Goal: Check status: Check status

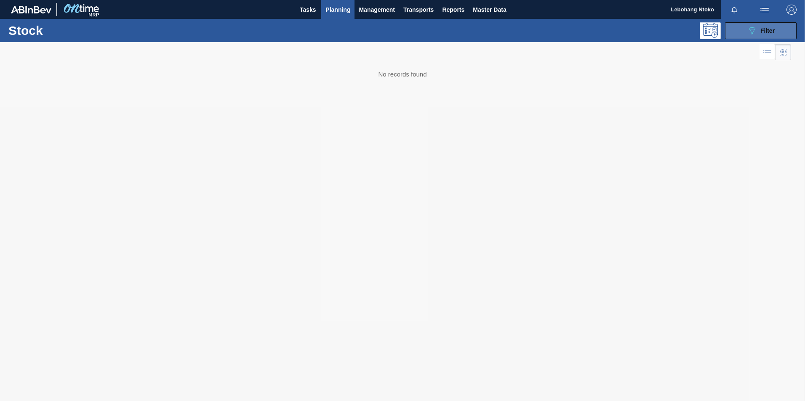
click at [759, 28] on div "089F7B8B-B2A5-4AFE-B5C0-19BA573D28AC Filter" at bounding box center [761, 31] width 28 height 10
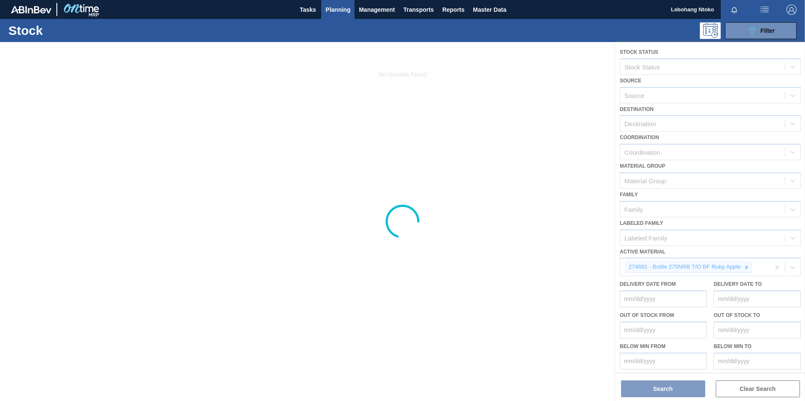
click at [668, 265] on div at bounding box center [402, 221] width 805 height 359
click at [742, 268] on div at bounding box center [402, 221] width 805 height 359
click at [747, 268] on div at bounding box center [402, 221] width 805 height 359
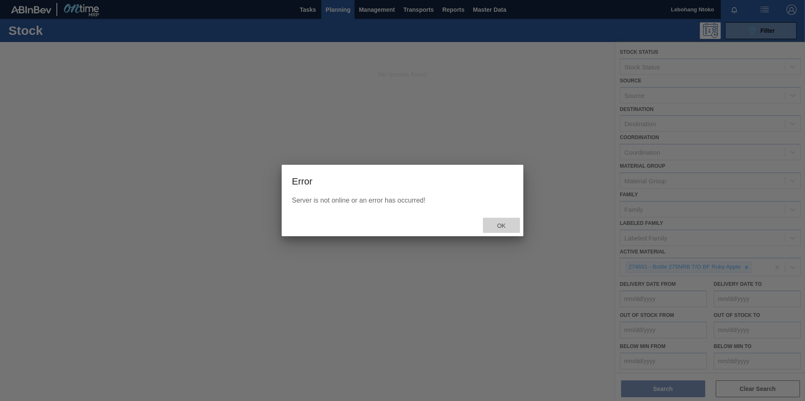
click at [503, 226] on span "Ok" at bounding box center [501, 226] width 22 height 7
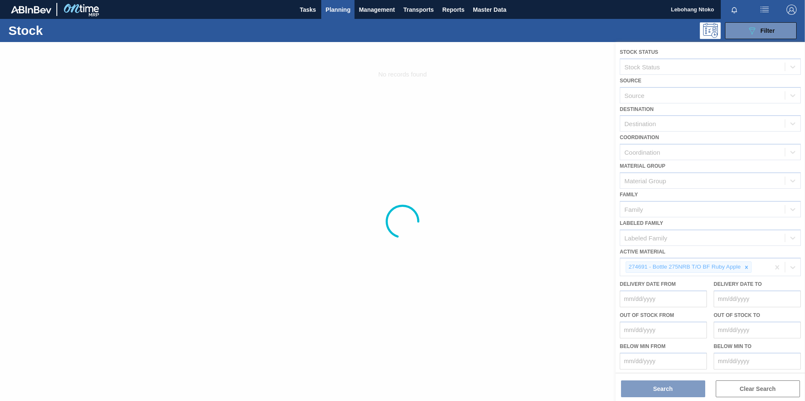
click at [776, 267] on div at bounding box center [402, 221] width 805 height 359
click at [760, 388] on div at bounding box center [402, 221] width 805 height 359
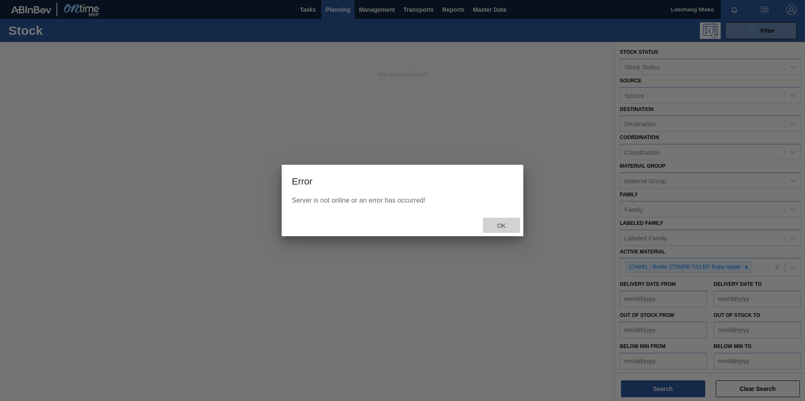
click at [503, 224] on span "Ok" at bounding box center [501, 226] width 22 height 7
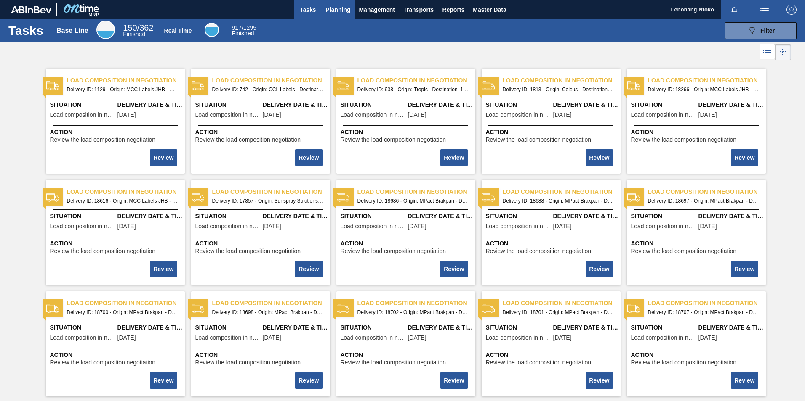
click at [330, 9] on span "Planning" at bounding box center [337, 10] width 25 height 10
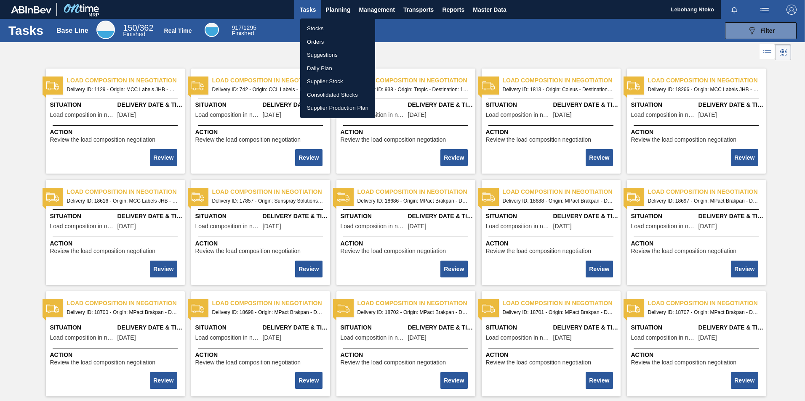
click at [322, 28] on li "Stocks" at bounding box center [337, 28] width 75 height 13
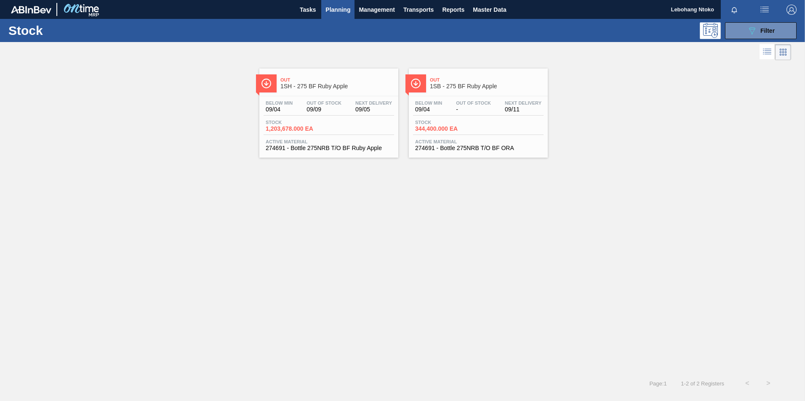
drag, startPoint x: 760, startPoint y: 32, endPoint x: 761, endPoint y: 92, distance: 59.8
click at [760, 32] on span "Filter" at bounding box center [767, 30] width 14 height 7
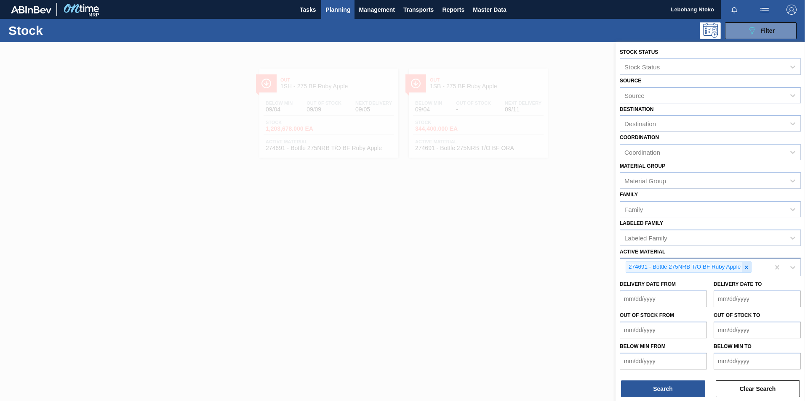
click at [746, 267] on icon at bounding box center [746, 267] width 3 height 3
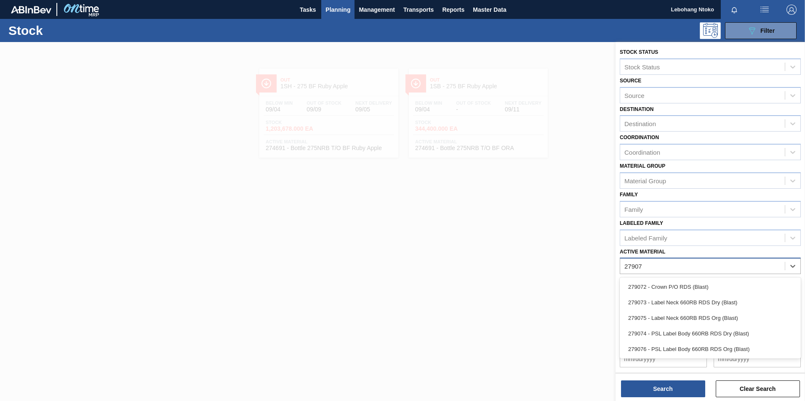
type Material "279074"
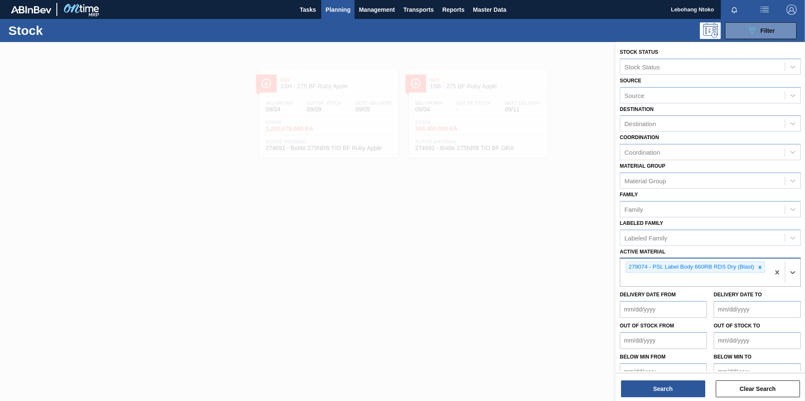
click at [699, 268] on div "279074 - PSL Label Body 660RB RDS Dry (Blast)" at bounding box center [690, 267] width 129 height 11
click at [677, 385] on button "Search" at bounding box center [663, 389] width 84 height 17
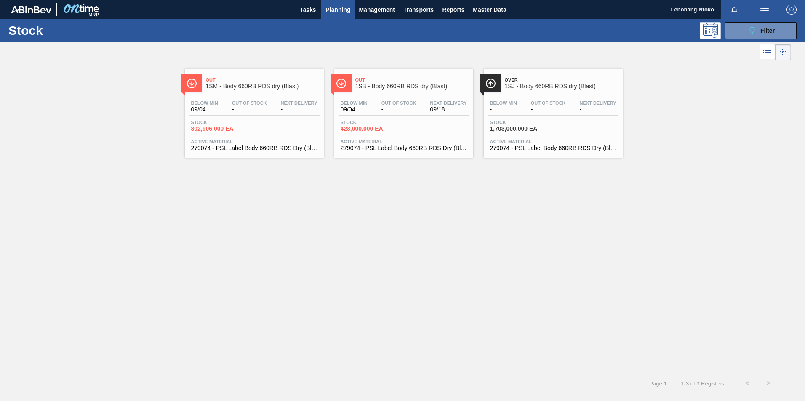
click at [372, 96] on div "Below Min 09/04 Out Of Stock - Next Delivery 09/18 Stock 423,000.000 EA Active …" at bounding box center [403, 124] width 139 height 57
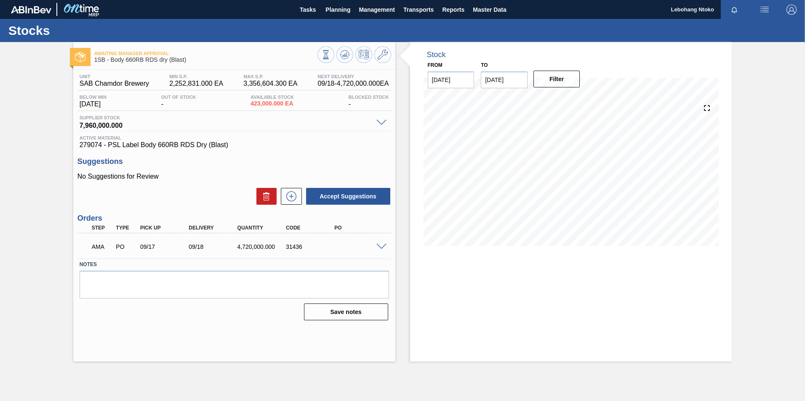
click at [382, 245] on span at bounding box center [381, 247] width 10 height 6
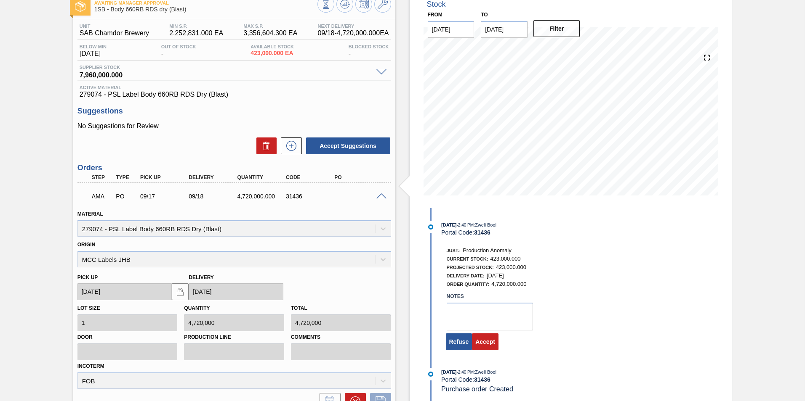
scroll to position [126, 0]
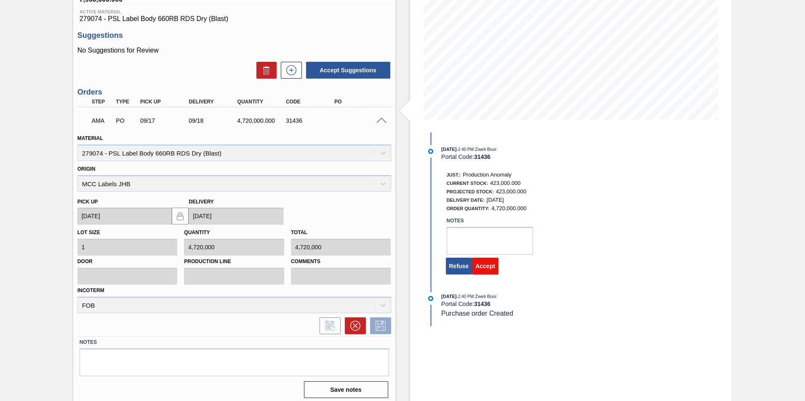
click at [483, 267] on button "Accept" at bounding box center [485, 266] width 27 height 17
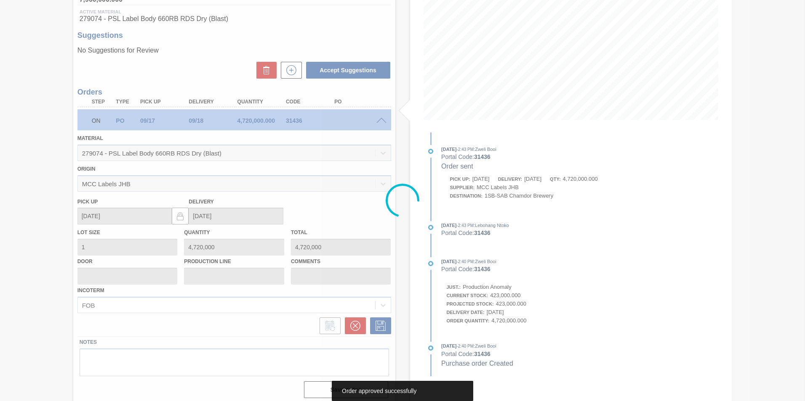
scroll to position [0, 0]
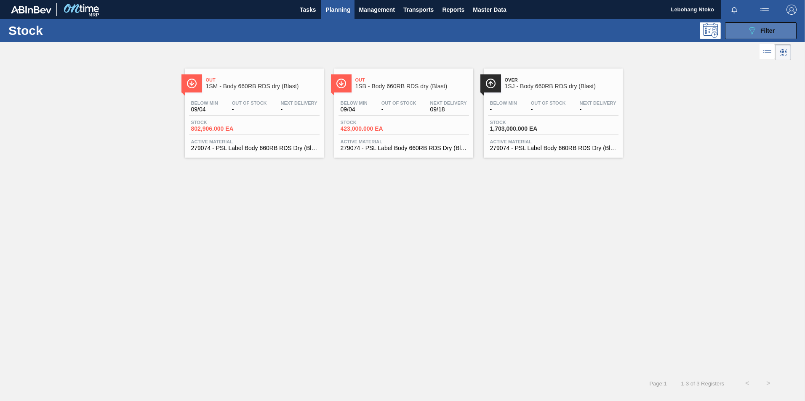
click at [742, 29] on button "089F7B8B-B2A5-4AFE-B5C0-19BA573D28AC Filter" at bounding box center [761, 30] width 72 height 17
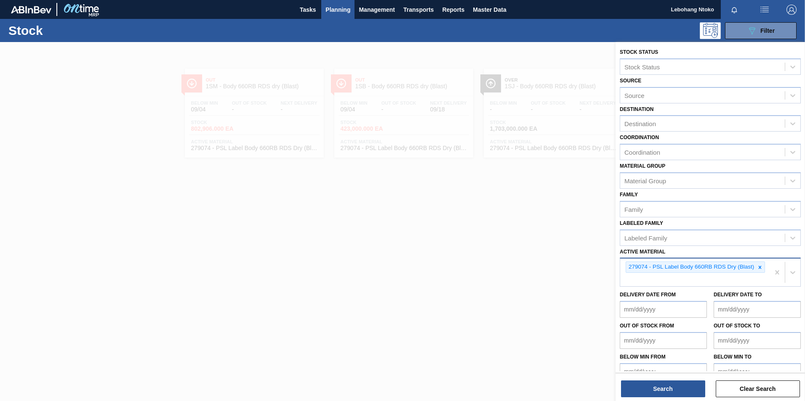
click at [760, 267] on icon at bounding box center [760, 268] width 6 height 6
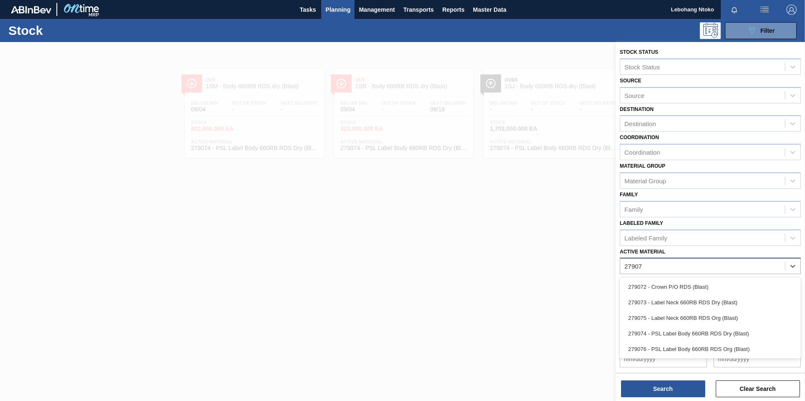
type Material "279073"
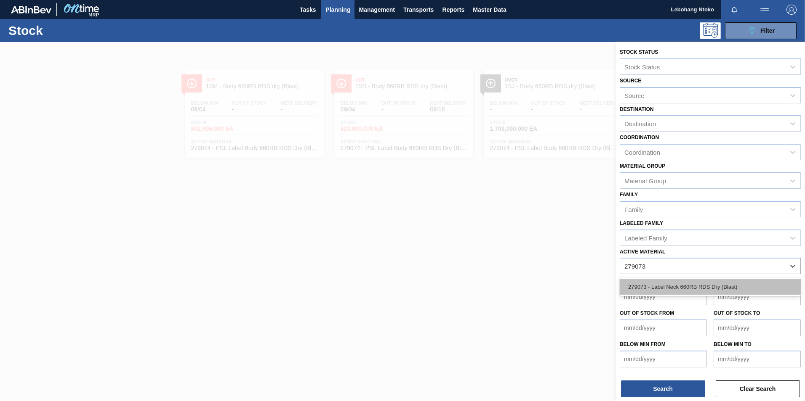
click at [673, 286] on div "279073 - Label Neck 660RB RDS Dry (Blast)" at bounding box center [709, 287] width 181 height 16
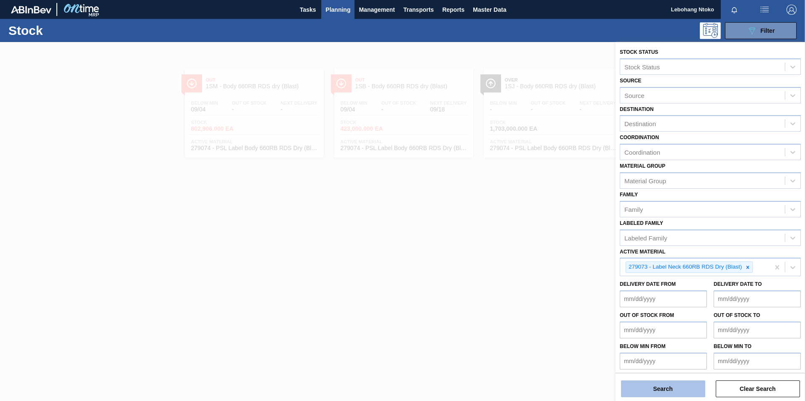
click at [681, 391] on button "Search" at bounding box center [663, 389] width 84 height 17
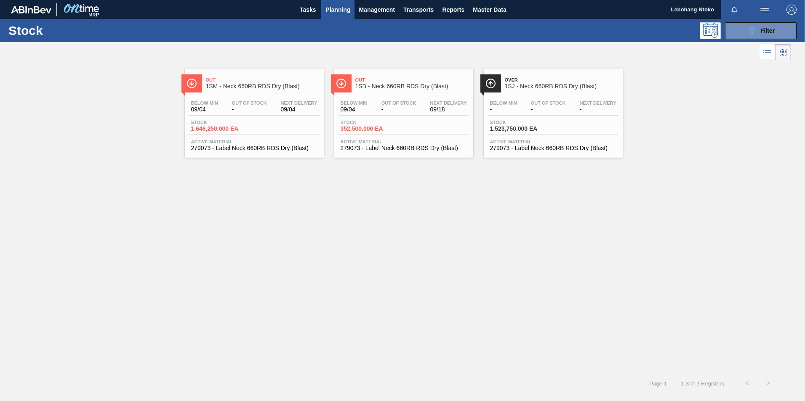
click at [403, 109] on span "-" at bounding box center [398, 109] width 35 height 6
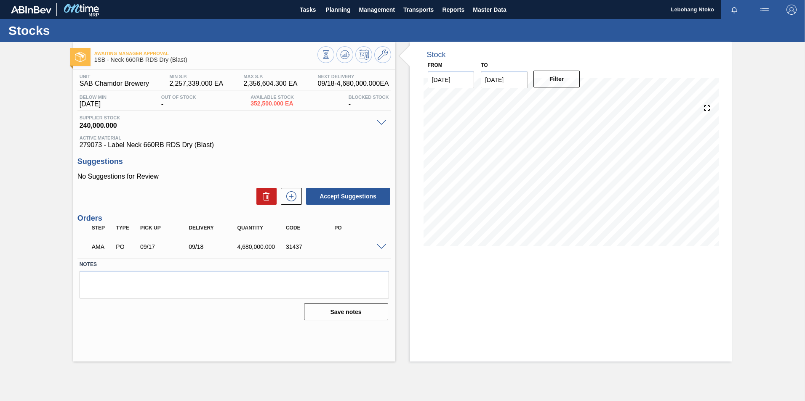
click at [384, 246] on span at bounding box center [381, 247] width 10 height 6
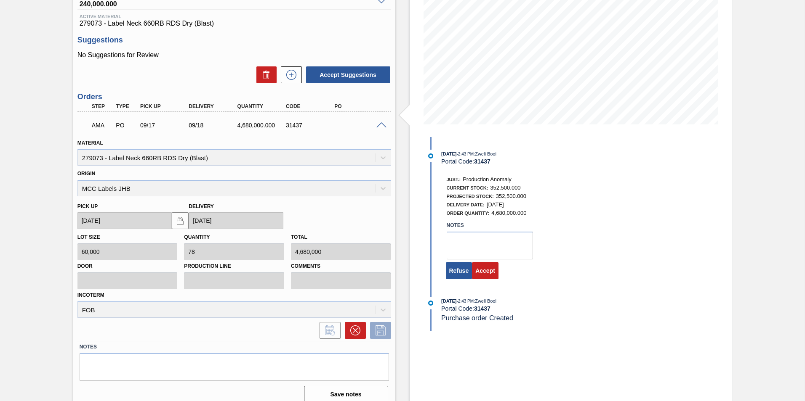
scroll to position [126, 0]
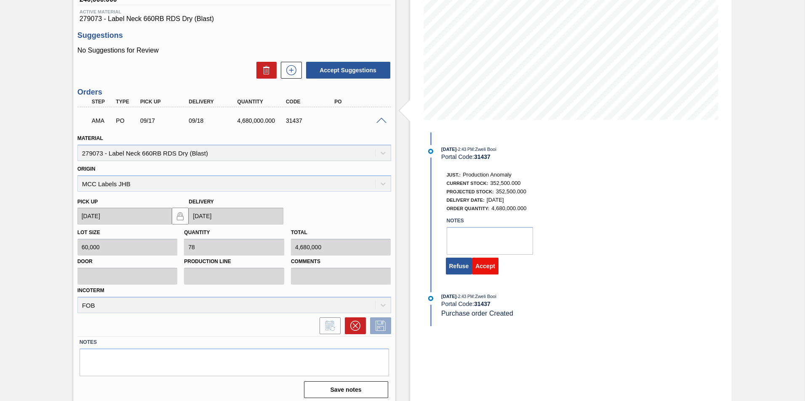
click at [486, 264] on button "Accept" at bounding box center [485, 266] width 27 height 17
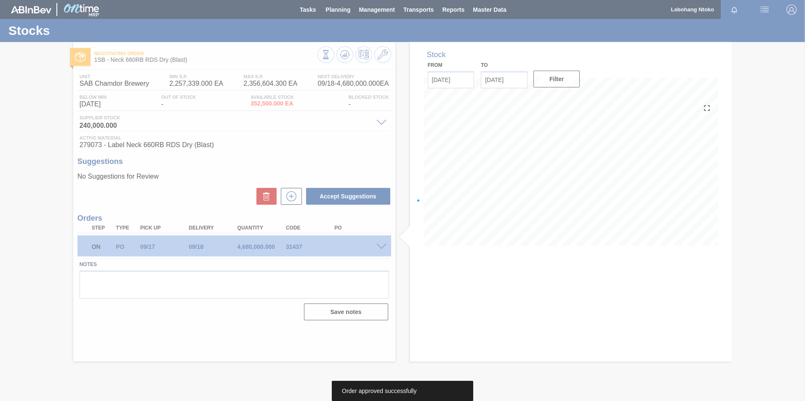
scroll to position [0, 0]
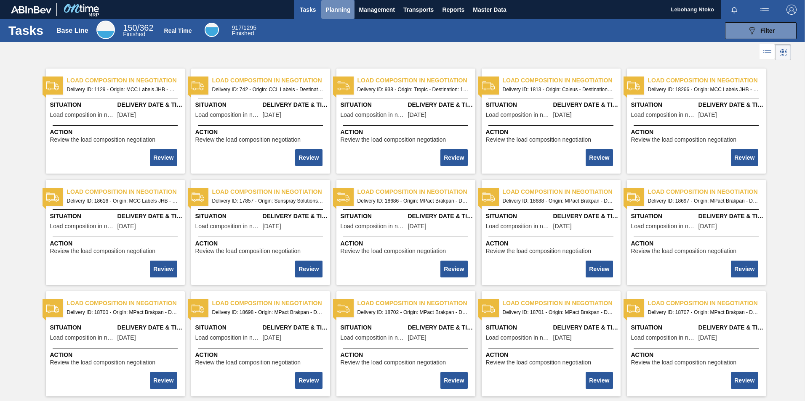
click at [340, 7] on span "Planning" at bounding box center [337, 10] width 25 height 10
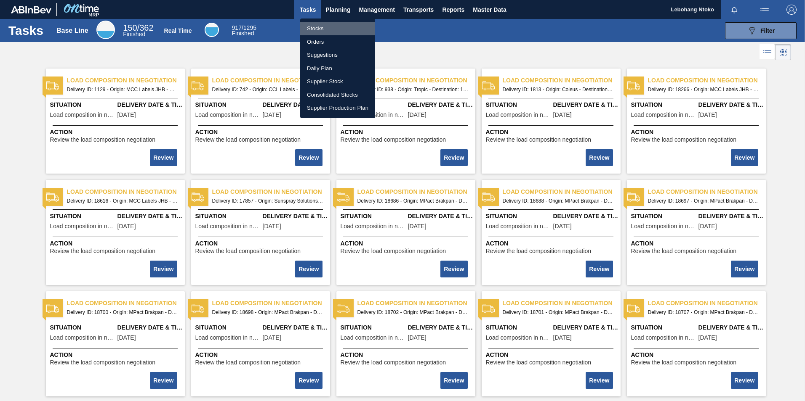
click at [319, 27] on li "Stocks" at bounding box center [337, 28] width 75 height 13
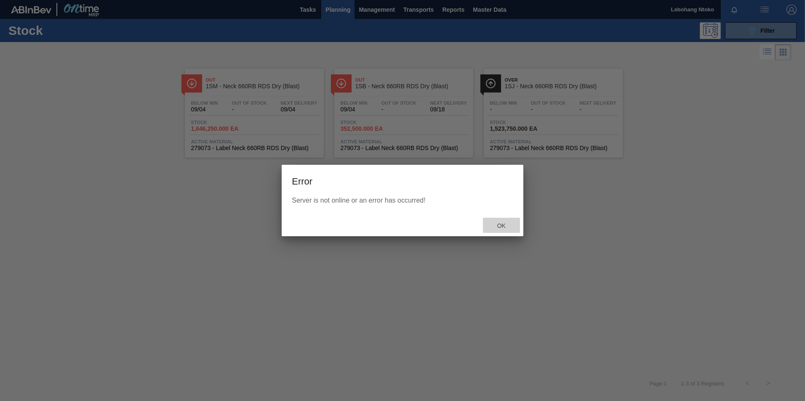
click at [503, 223] on span "Ok" at bounding box center [501, 226] width 22 height 7
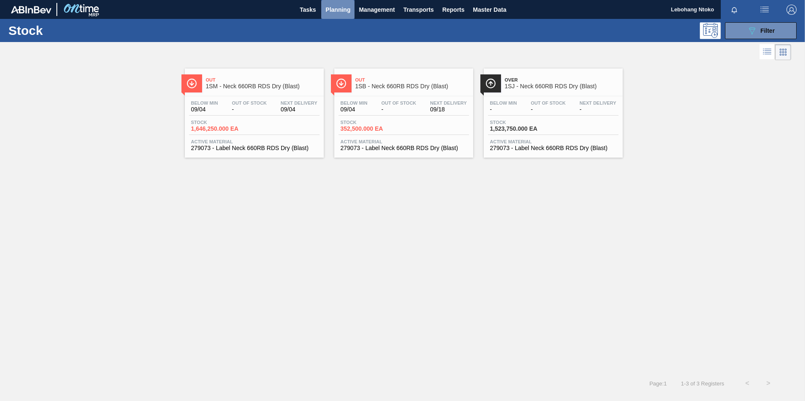
click at [335, 9] on span "Planning" at bounding box center [337, 10] width 25 height 10
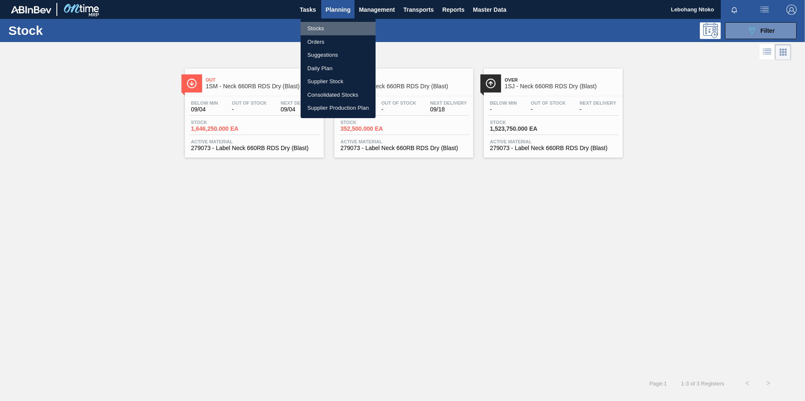
click at [313, 29] on li "Stocks" at bounding box center [337, 28] width 75 height 13
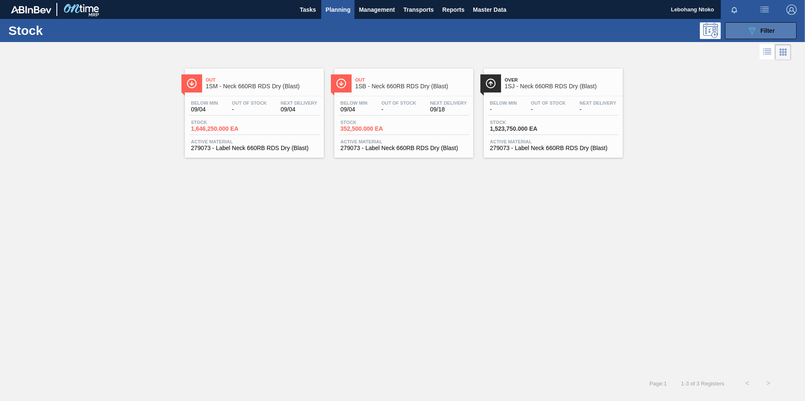
click at [759, 30] on div "089F7B8B-B2A5-4AFE-B5C0-19BA573D28AC Filter" at bounding box center [761, 31] width 28 height 10
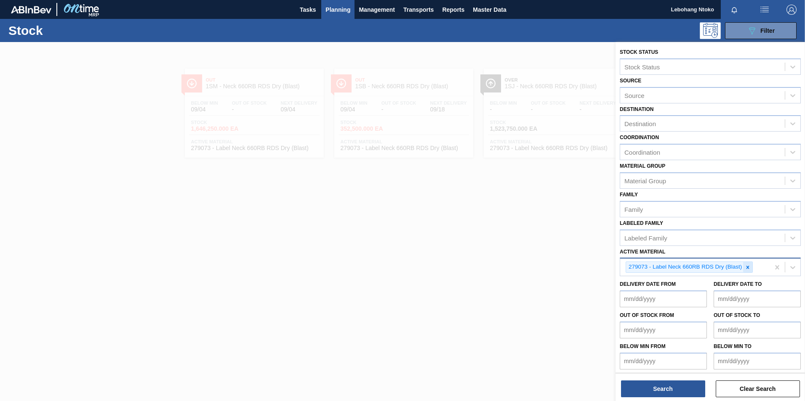
click at [747, 267] on icon at bounding box center [747, 268] width 6 height 6
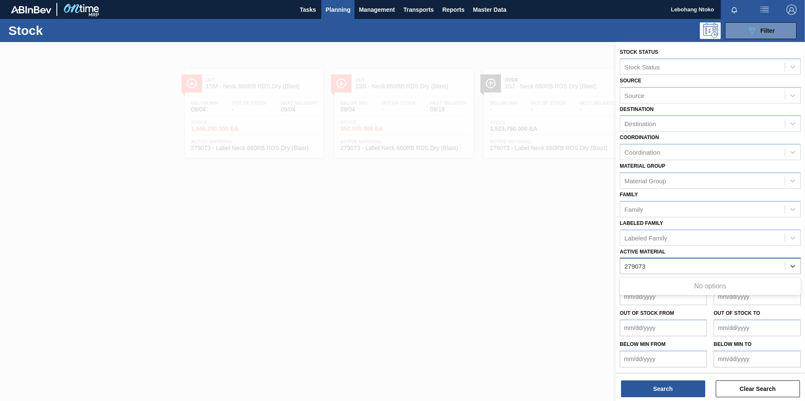
type Material "279073"
click at [662, 391] on button "Search" at bounding box center [663, 389] width 84 height 17
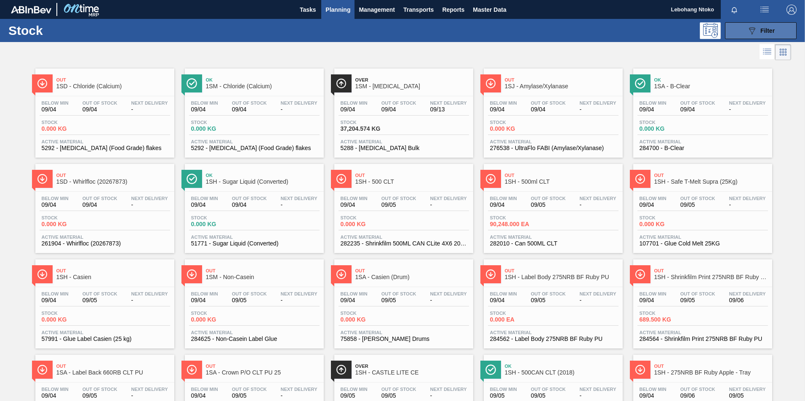
click at [752, 29] on icon "089F7B8B-B2A5-4AFE-B5C0-19BA573D28AC" at bounding box center [752, 31] width 10 height 10
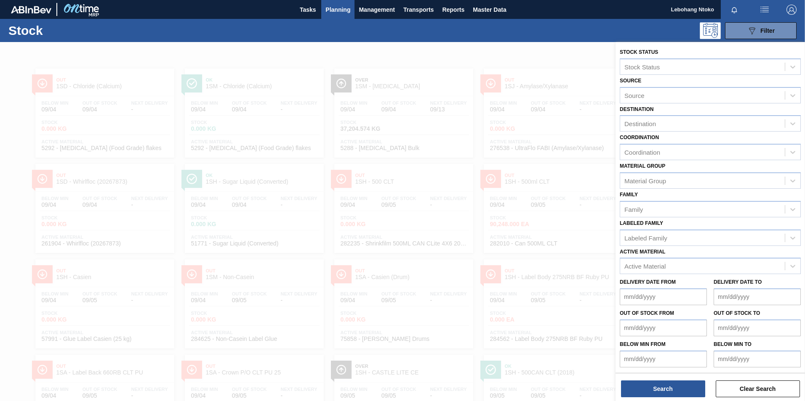
click at [337, 7] on span "Planning" at bounding box center [337, 10] width 25 height 10
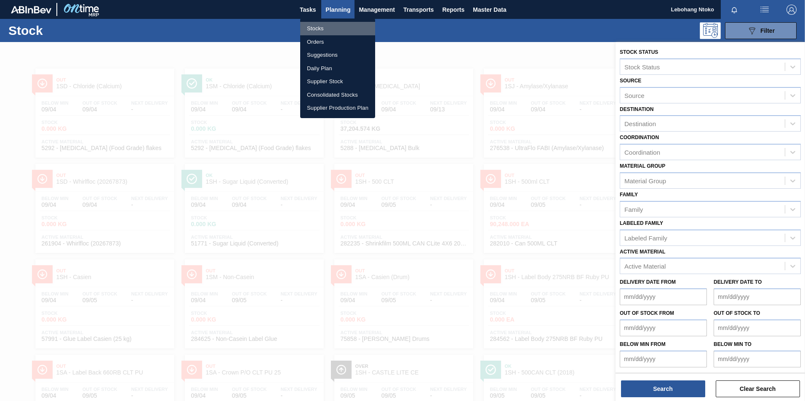
click at [318, 26] on li "Stocks" at bounding box center [337, 28] width 75 height 13
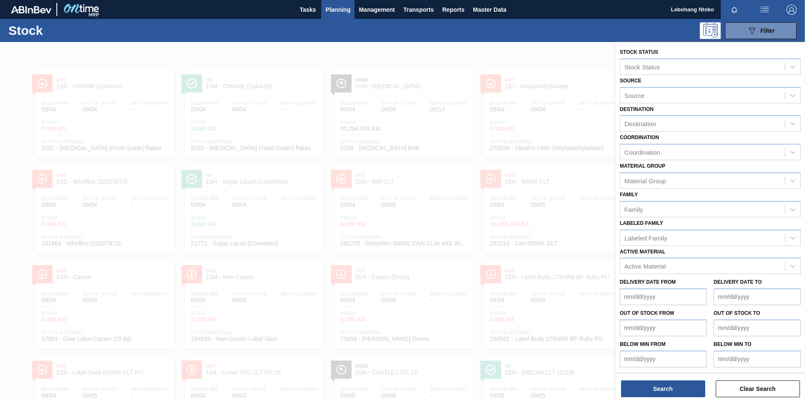
click at [426, 161] on div at bounding box center [402, 242] width 805 height 401
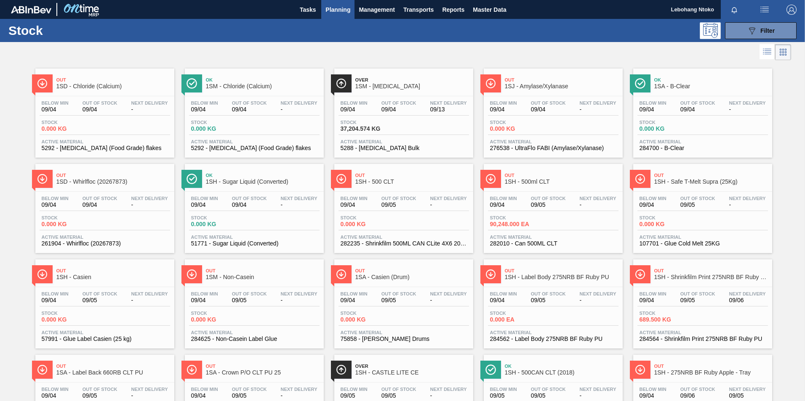
click at [338, 9] on span "Planning" at bounding box center [337, 10] width 25 height 10
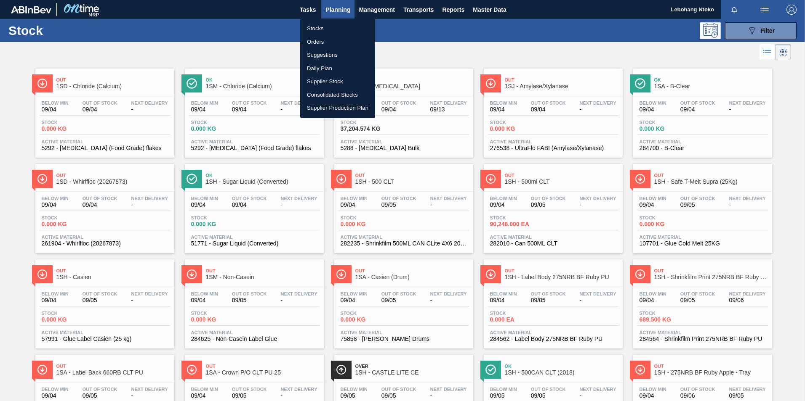
click at [315, 27] on li "Stocks" at bounding box center [337, 28] width 75 height 13
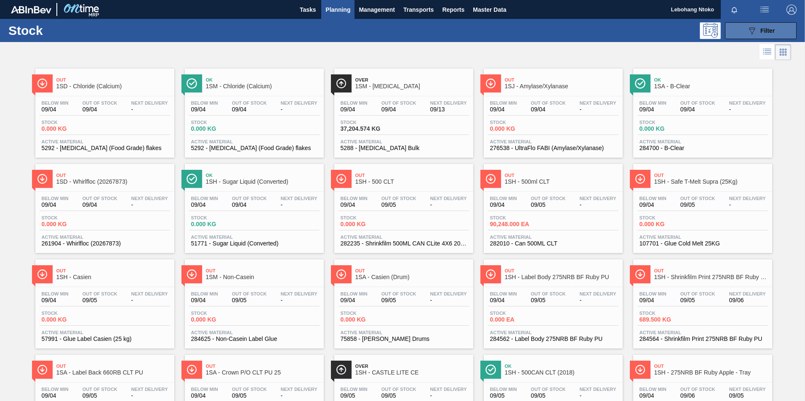
click at [756, 36] on button "089F7B8B-B2A5-4AFE-B5C0-19BA573D28AC Filter" at bounding box center [761, 30] width 72 height 17
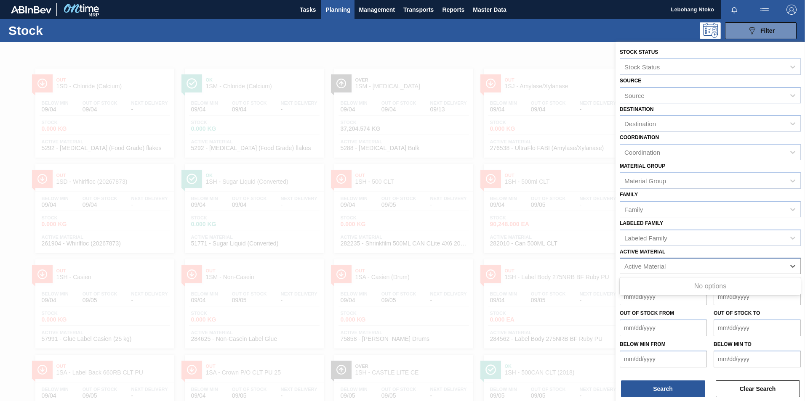
click at [668, 268] on div "Active Material" at bounding box center [702, 267] width 165 height 12
type Material "279073"
click at [449, 145] on div at bounding box center [402, 242] width 805 height 401
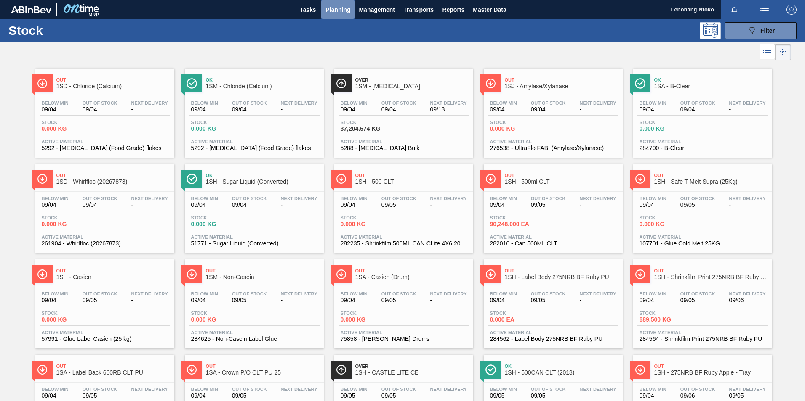
click at [332, 8] on span "Planning" at bounding box center [337, 10] width 25 height 10
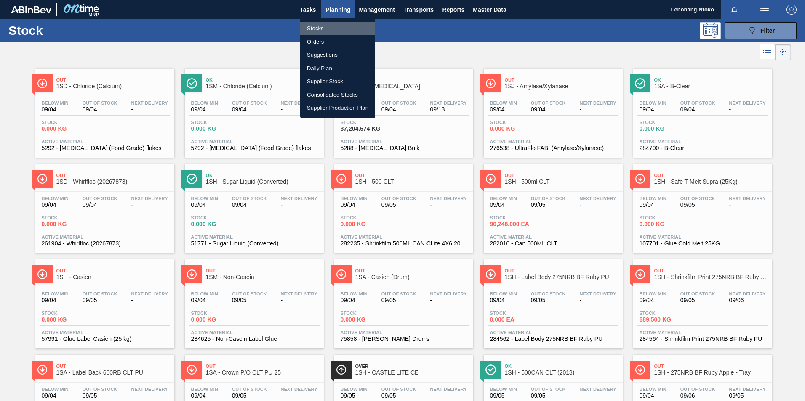
click at [314, 27] on li "Stocks" at bounding box center [337, 28] width 75 height 13
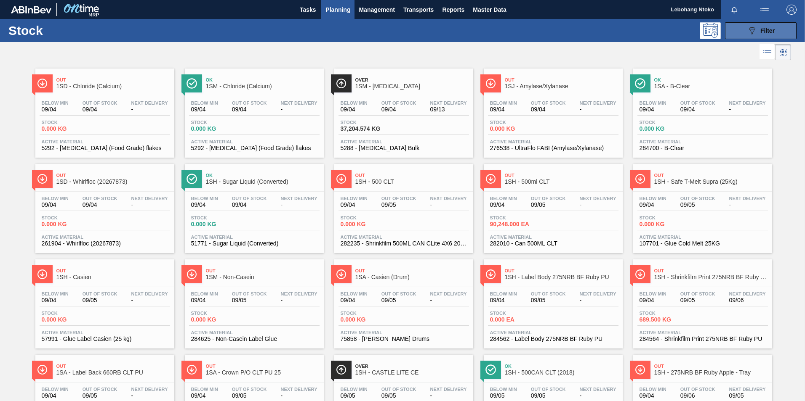
click at [763, 29] on span "Filter" at bounding box center [767, 30] width 14 height 7
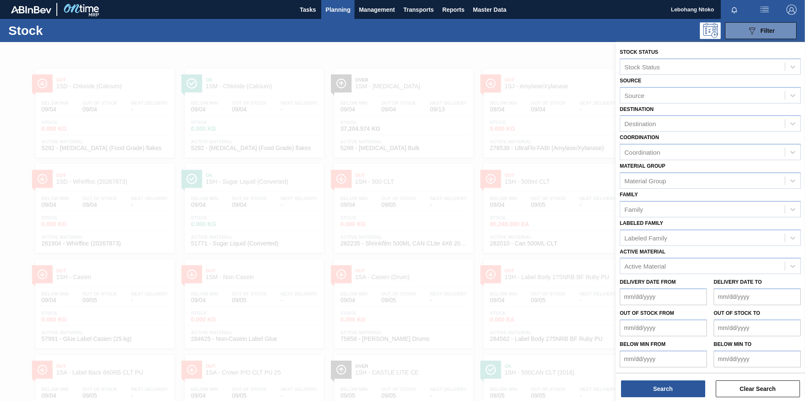
click at [484, 183] on div at bounding box center [402, 242] width 805 height 401
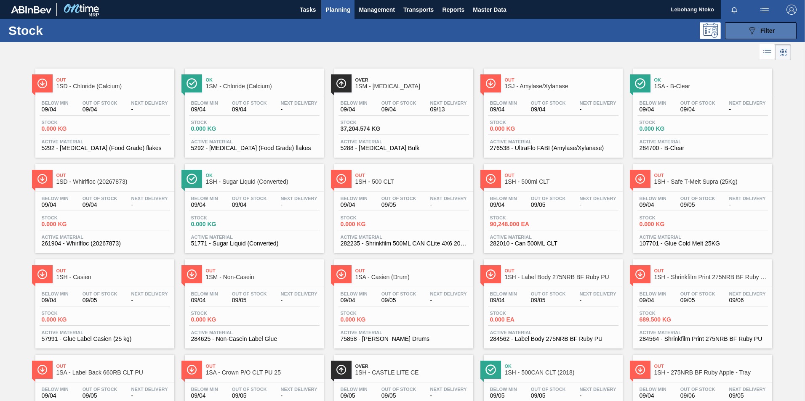
click at [760, 27] on span "Filter" at bounding box center [767, 30] width 14 height 7
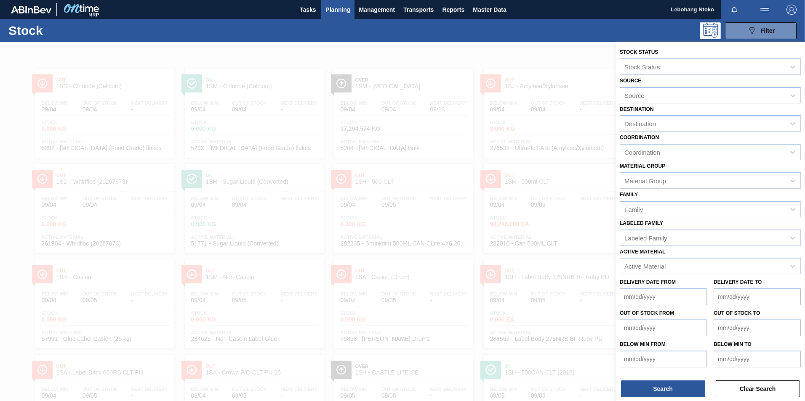
drag, startPoint x: 542, startPoint y: 61, endPoint x: 355, endPoint y: 24, distance: 190.8
click at [541, 60] on div at bounding box center [402, 242] width 805 height 401
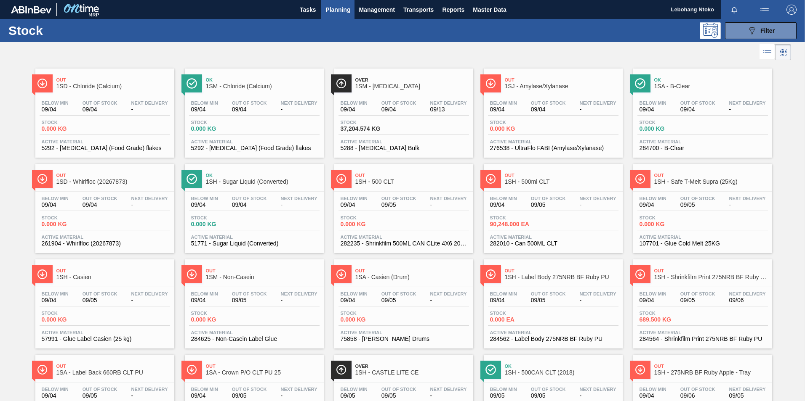
click at [343, 8] on span "Planning" at bounding box center [337, 10] width 25 height 10
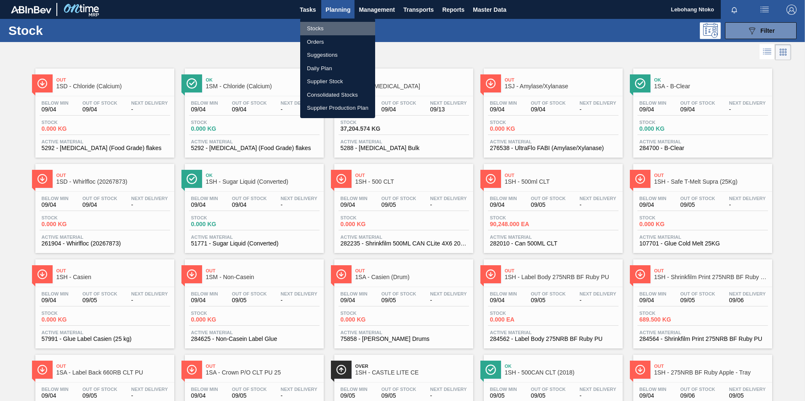
click at [311, 24] on li "Stocks" at bounding box center [337, 28] width 75 height 13
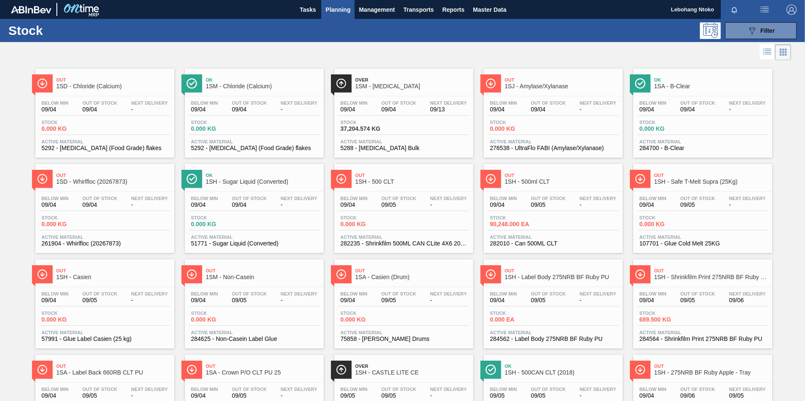
click at [334, 11] on span "Planning" at bounding box center [337, 10] width 25 height 10
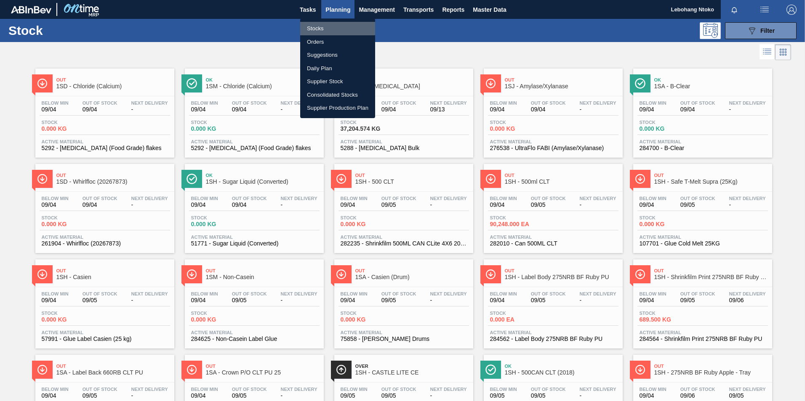
click at [318, 27] on li "Stocks" at bounding box center [337, 28] width 75 height 13
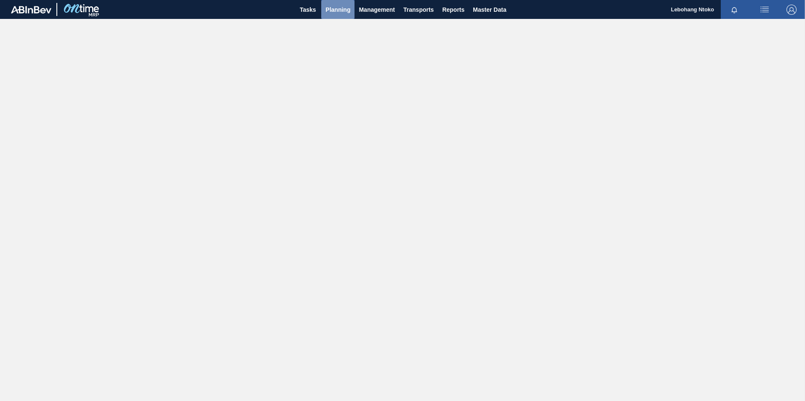
click at [338, 7] on span "Planning" at bounding box center [337, 10] width 25 height 10
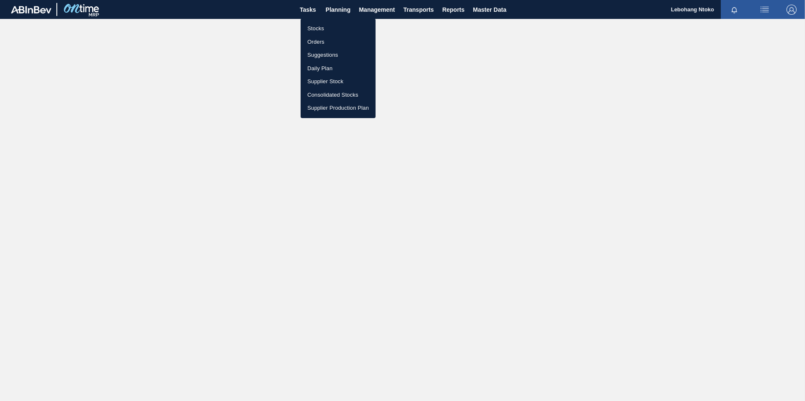
drag, startPoint x: 316, startPoint y: 25, endPoint x: 590, endPoint y: 121, distance: 290.1
click at [316, 25] on li "Stocks" at bounding box center [337, 28] width 75 height 13
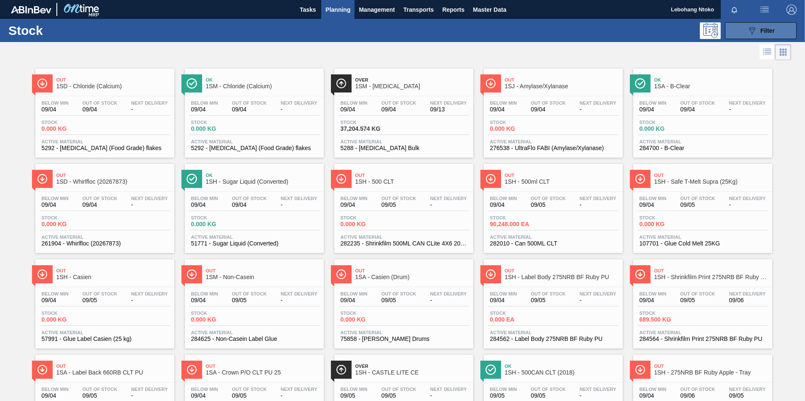
click at [760, 26] on div "089F7B8B-B2A5-4AFE-B5C0-19BA573D28AC Filter" at bounding box center [761, 31] width 28 height 10
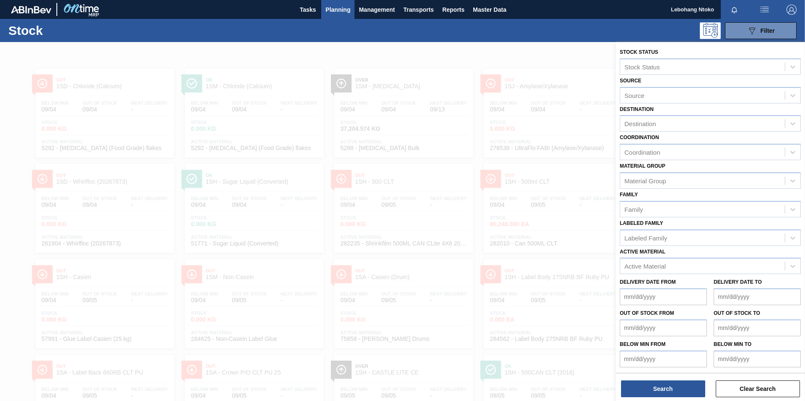
click at [334, 9] on span "Planning" at bounding box center [337, 10] width 25 height 10
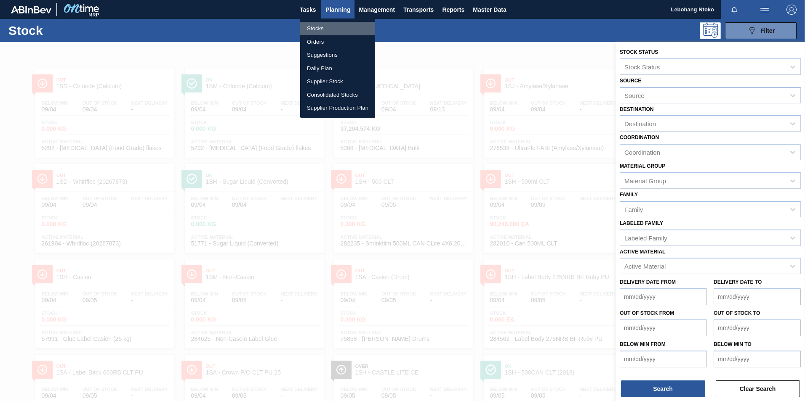
click at [308, 26] on li "Stocks" at bounding box center [337, 28] width 75 height 13
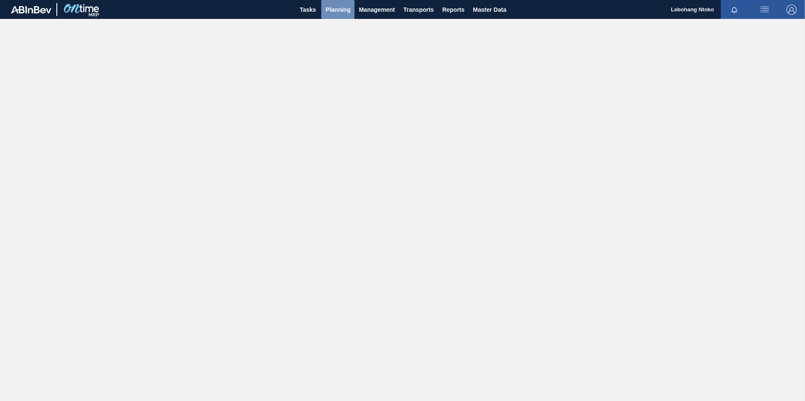
click at [333, 8] on span "Planning" at bounding box center [337, 10] width 25 height 10
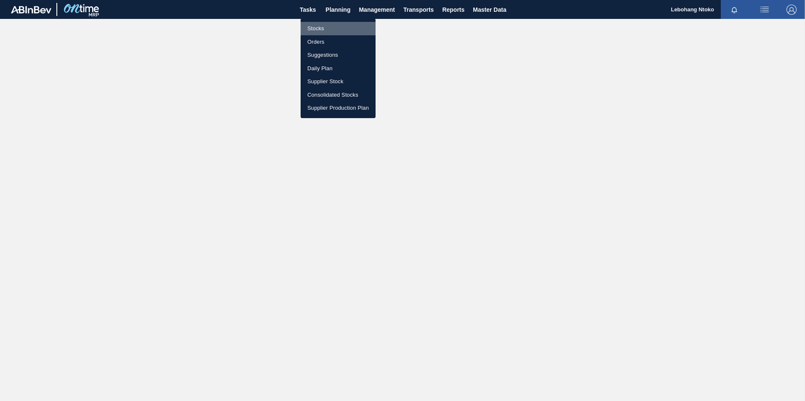
click at [315, 27] on li "Stocks" at bounding box center [337, 28] width 75 height 13
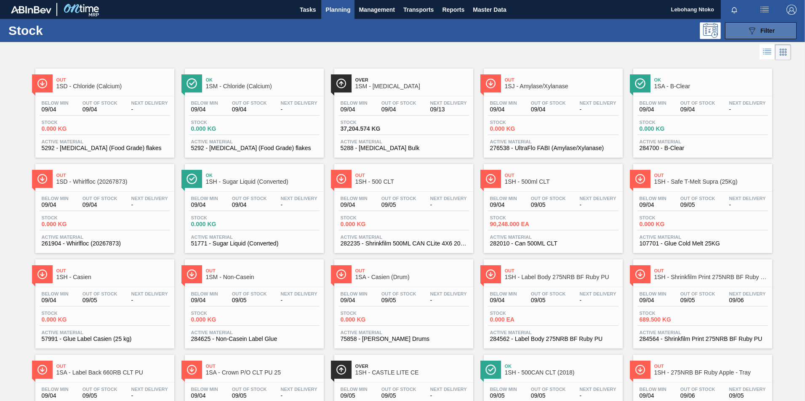
click at [761, 29] on span "Filter" at bounding box center [767, 30] width 14 height 7
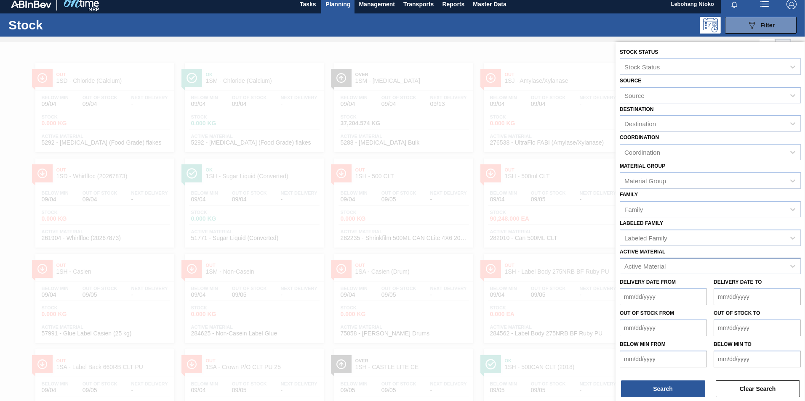
click at [664, 270] on div "Active Material" at bounding box center [644, 266] width 41 height 7
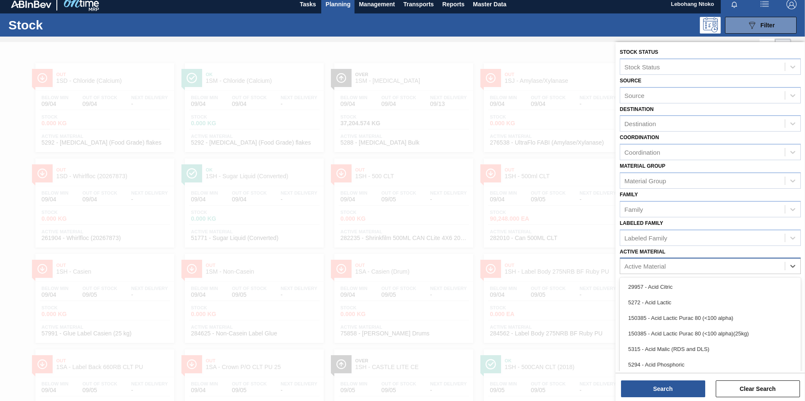
scroll to position [6, 0]
type Material "279073"
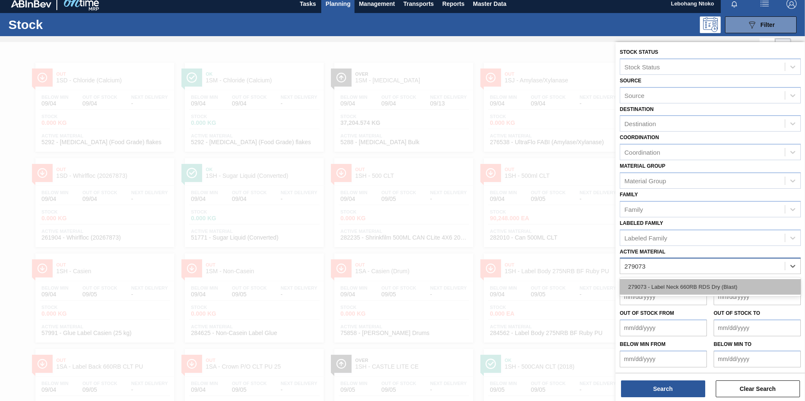
click at [646, 289] on div "279073 - Label Neck 660RB RDS Dry (Blast)" at bounding box center [709, 287] width 181 height 16
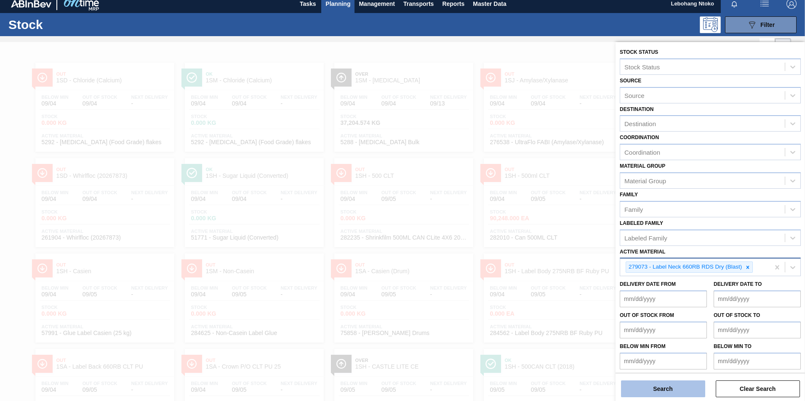
click at [677, 386] on button "Search" at bounding box center [663, 389] width 84 height 17
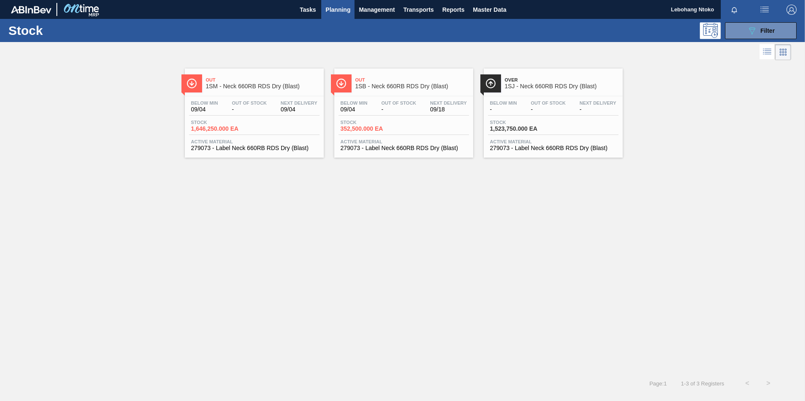
click at [395, 95] on div "Out 1SB - Neck 660RB RDS Dry (Blast) Below Min 09/04 Out Of Stock - Next Delive…" at bounding box center [403, 113] width 139 height 89
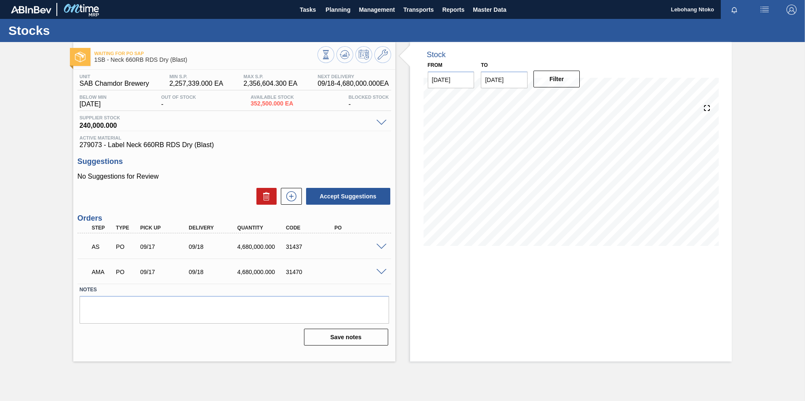
click at [384, 272] on span at bounding box center [381, 272] width 10 height 6
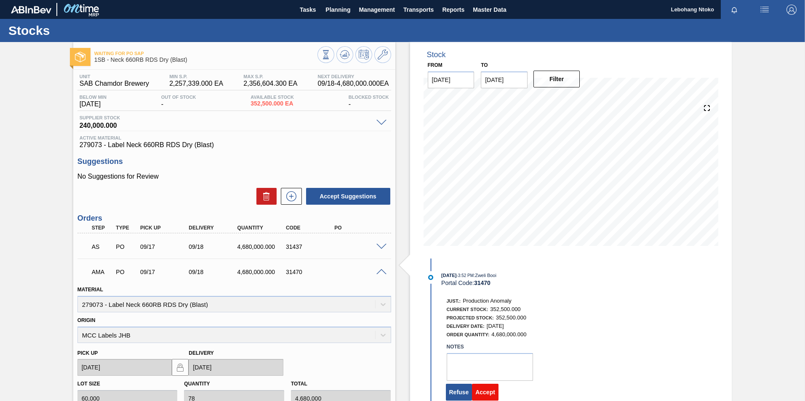
click at [485, 388] on button "Accept" at bounding box center [485, 392] width 27 height 17
